Goal: Information Seeking & Learning: Find specific page/section

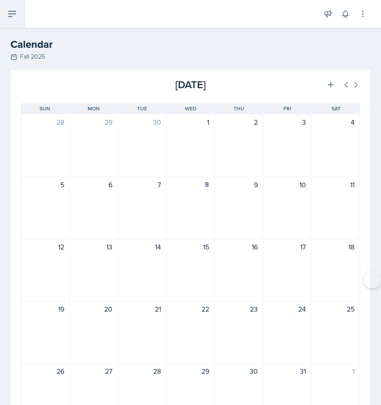
click at [15, 7] on button at bounding box center [12, 14] width 25 height 28
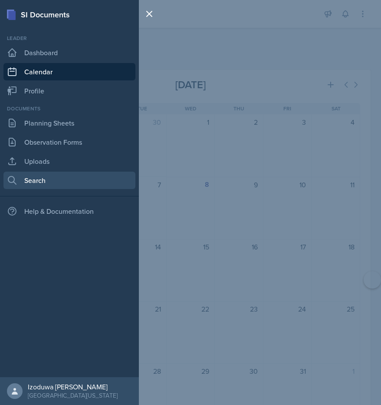
click at [29, 180] on link "Search" at bounding box center [69, 179] width 132 height 17
select select "all"
select select "1"
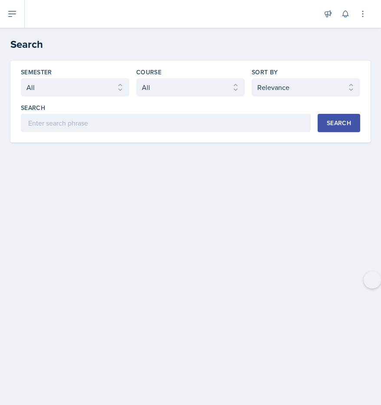
click at [181, 97] on div "Semester Select semester All Fall 2025 Spring 2025 Fall 2024 Spring 2024 Fall 2…" at bounding box center [190, 100] width 339 height 64
click at [181, 87] on select "Select course All ASTR 1345 BIOL 1345 BIOL 1441 BIOL 1442 BIOL 2300 BIOL 2444 B…" at bounding box center [190, 87] width 109 height 18
select select "d2347ba8-9361-4248-a65f-966553bda0a4"
click at [136, 78] on select "Select course All ASTR 1345 BIOL 1345 BIOL 1441 BIOL 1442 BIOL 2300 BIOL 2444 B…" at bounding box center [190, 87] width 109 height 18
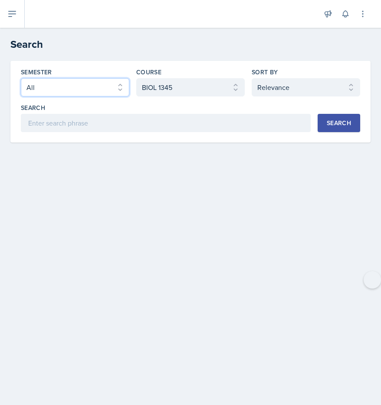
click at [117, 92] on select "Select semester All Fall 2025 Spring 2025 Fall 2024 Spring 2024 Fall 2023" at bounding box center [75, 87] width 109 height 18
select select "a681a9dd-bef2-4d44-b64a-82040801c701"
click at [21, 78] on select "Select semester All Fall 2025 Spring 2025 Fall 2024 Spring 2024 Fall 2023" at bounding box center [75, 87] width 109 height 18
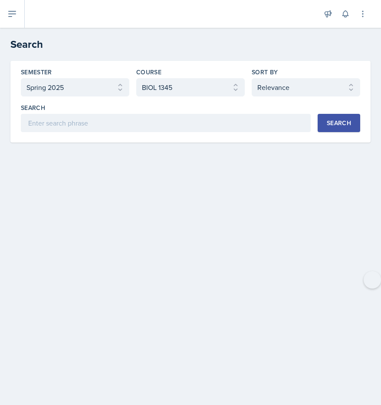
click at [322, 126] on button "Search" at bounding box center [339, 123] width 43 height 18
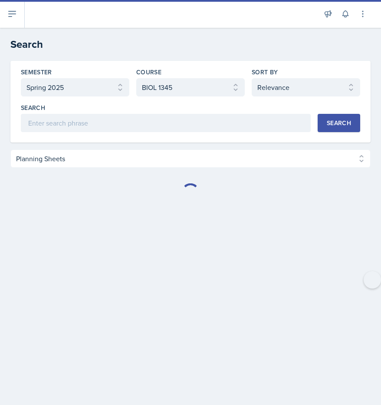
select select "Planning Sheets (39)"
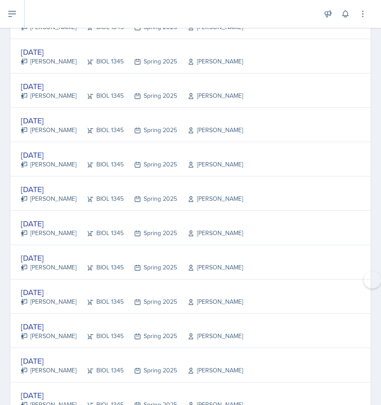
scroll to position [1162, 0]
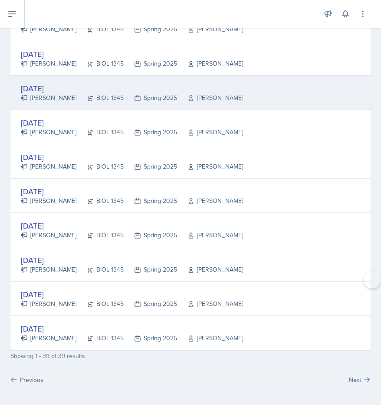
click at [76, 96] on div "BIOL 1345" at bounding box center [99, 97] width 47 height 9
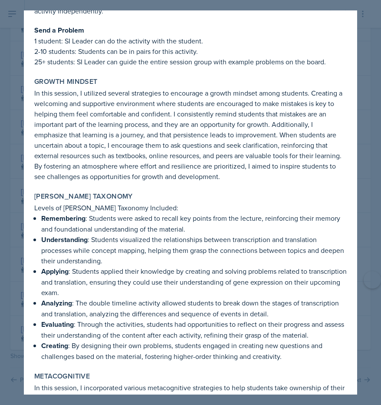
scroll to position [1827, 0]
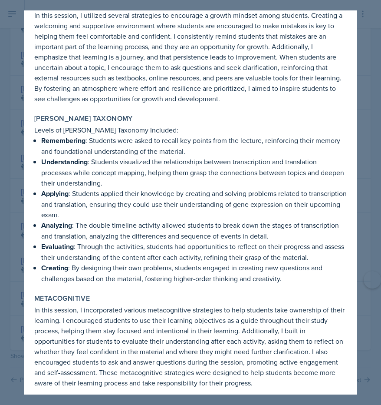
click at [362, 80] on div at bounding box center [190, 202] width 381 height 405
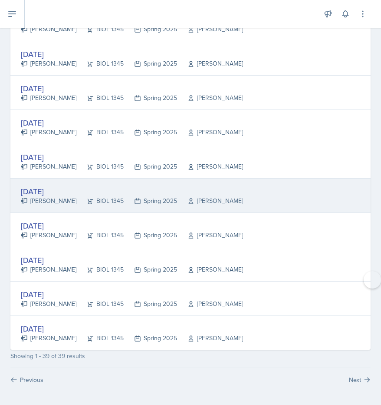
click at [305, 195] on div "[DATE] [PERSON_NAME] BIOL 1345 Spring 2025 [PERSON_NAME]" at bounding box center [190, 195] width 360 height 34
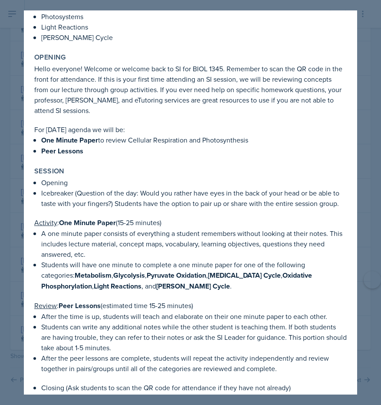
scroll to position [0, 0]
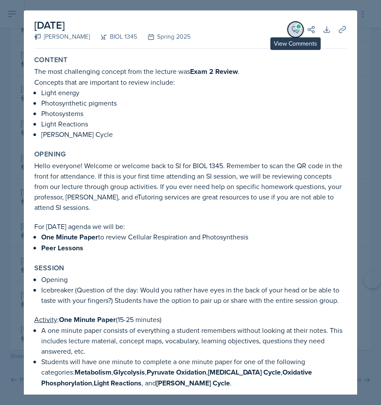
click at [300, 28] on button "View Comments" at bounding box center [296, 30] width 16 height 16
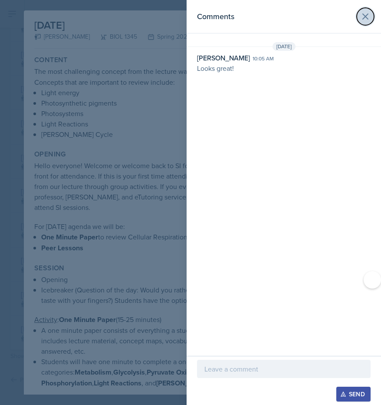
click at [367, 14] on icon at bounding box center [365, 16] width 10 height 10
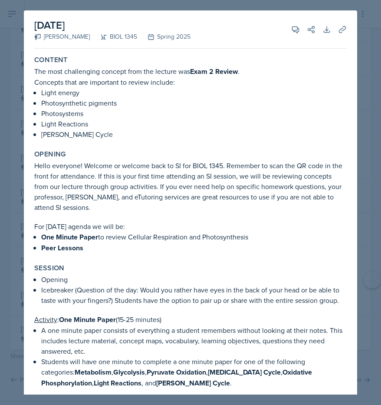
click at [361, 24] on div at bounding box center [190, 202] width 381 height 405
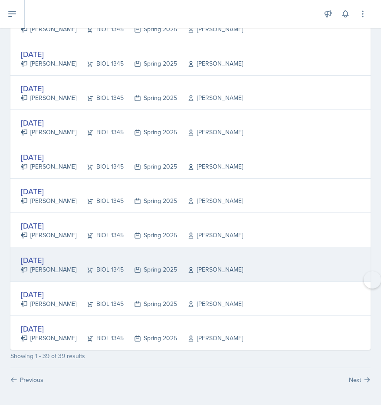
click at [359, 256] on div "[DATE] [PERSON_NAME] BIOL 1345 Spring 2025 [PERSON_NAME]" at bounding box center [190, 264] width 360 height 34
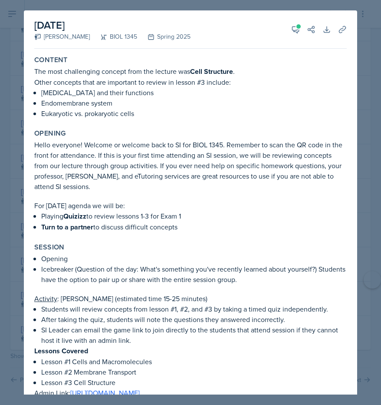
click at [364, 44] on div at bounding box center [190, 202] width 381 height 405
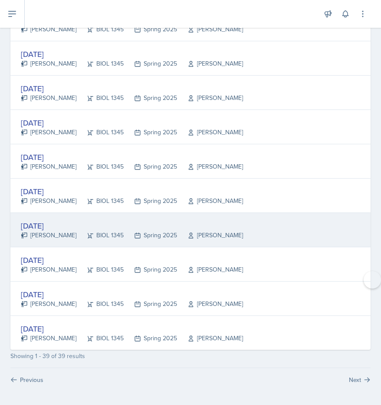
click at [335, 224] on div "[DATE] [PERSON_NAME] BIOL 1345 Spring 2025 [PERSON_NAME]" at bounding box center [190, 230] width 360 height 34
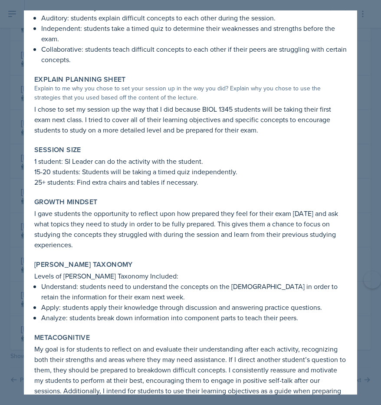
scroll to position [556, 0]
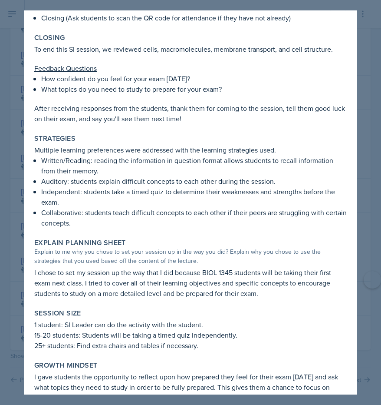
click at [223, 179] on p "Auditory: students explain difficult concepts to each other during the session." at bounding box center [194, 181] width 306 height 10
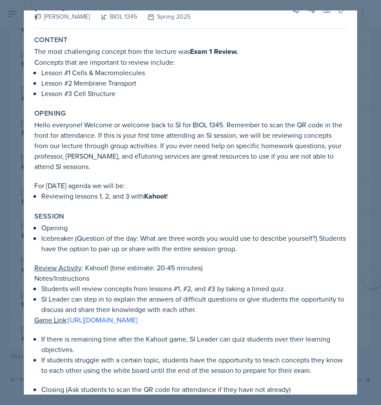
scroll to position [0, 0]
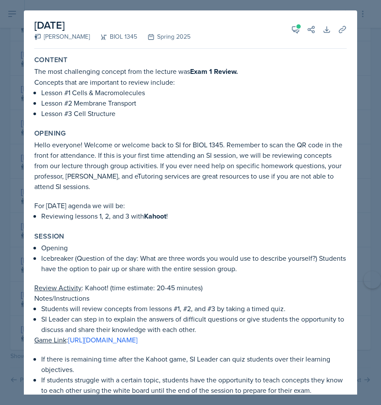
click at [359, 8] on div at bounding box center [190, 202] width 381 height 405
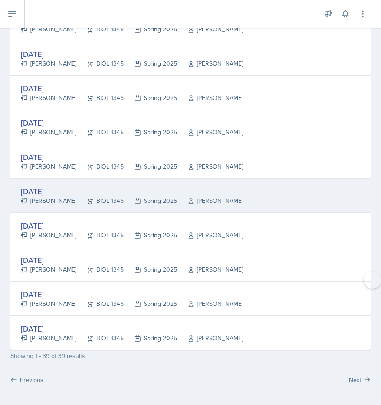
click at [210, 203] on div "[PERSON_NAME]" at bounding box center [210, 200] width 66 height 9
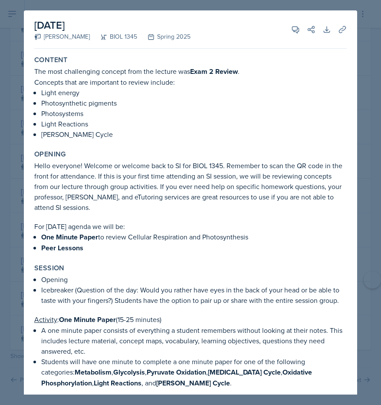
click at [157, 7] on div at bounding box center [190, 202] width 381 height 405
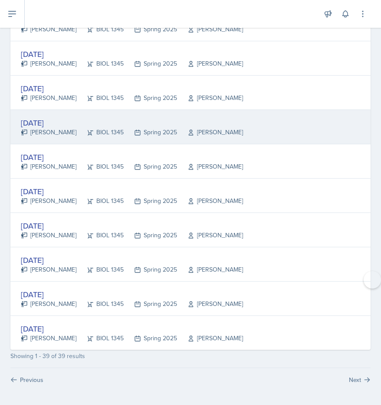
click at [132, 117] on div "[DATE]" at bounding box center [132, 123] width 222 height 12
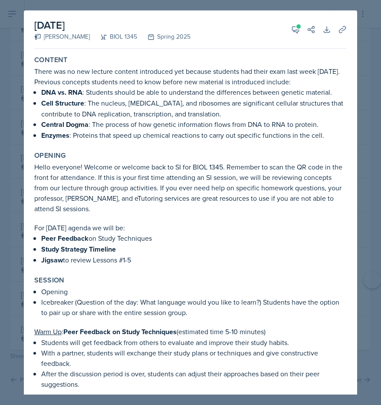
click at [361, 80] on div at bounding box center [190, 202] width 381 height 405
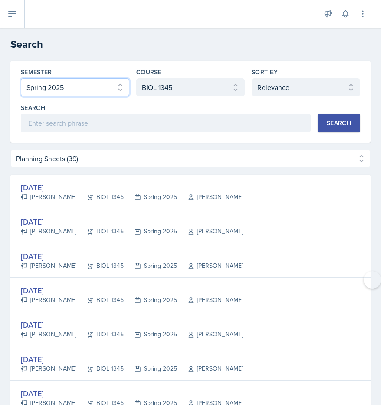
click at [111, 86] on select "Select semester All Fall 2025 Spring 2025 Fall 2024 Spring 2024 Fall 2023" at bounding box center [75, 87] width 109 height 18
select select "be49984f-99df-4d20-9869-866254f619e9"
click at [21, 78] on select "Select semester All Fall 2025 Spring 2025 Fall 2024 Spring 2024 Fall 2023" at bounding box center [75, 87] width 109 height 18
click at [323, 124] on button "Search" at bounding box center [339, 123] width 43 height 18
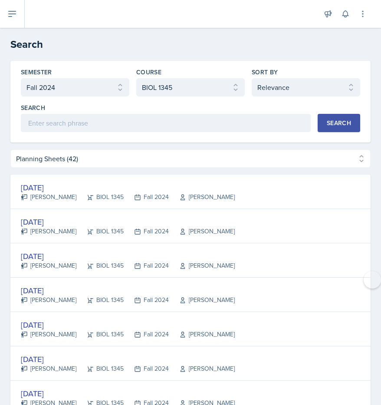
click at [323, 124] on button "Search" at bounding box center [339, 123] width 43 height 18
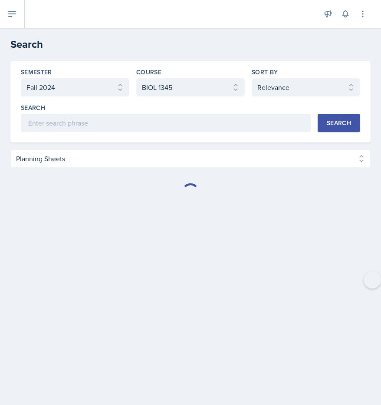
select select "Planning Sheets (42)"
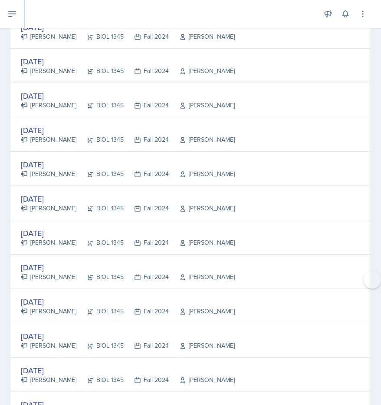
scroll to position [1265, 0]
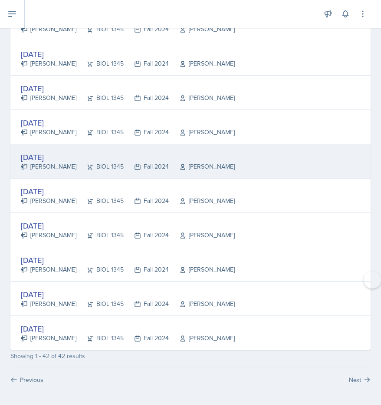
click at [222, 158] on div "[DATE]" at bounding box center [128, 157] width 214 height 12
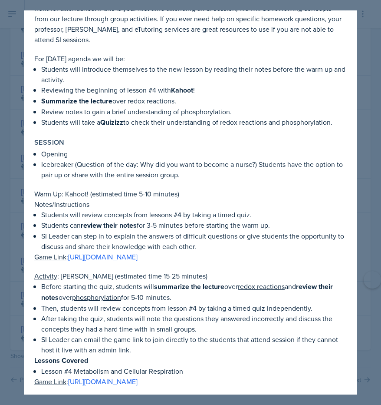
scroll to position [177, 0]
